Goal: Task Accomplishment & Management: Manage account settings

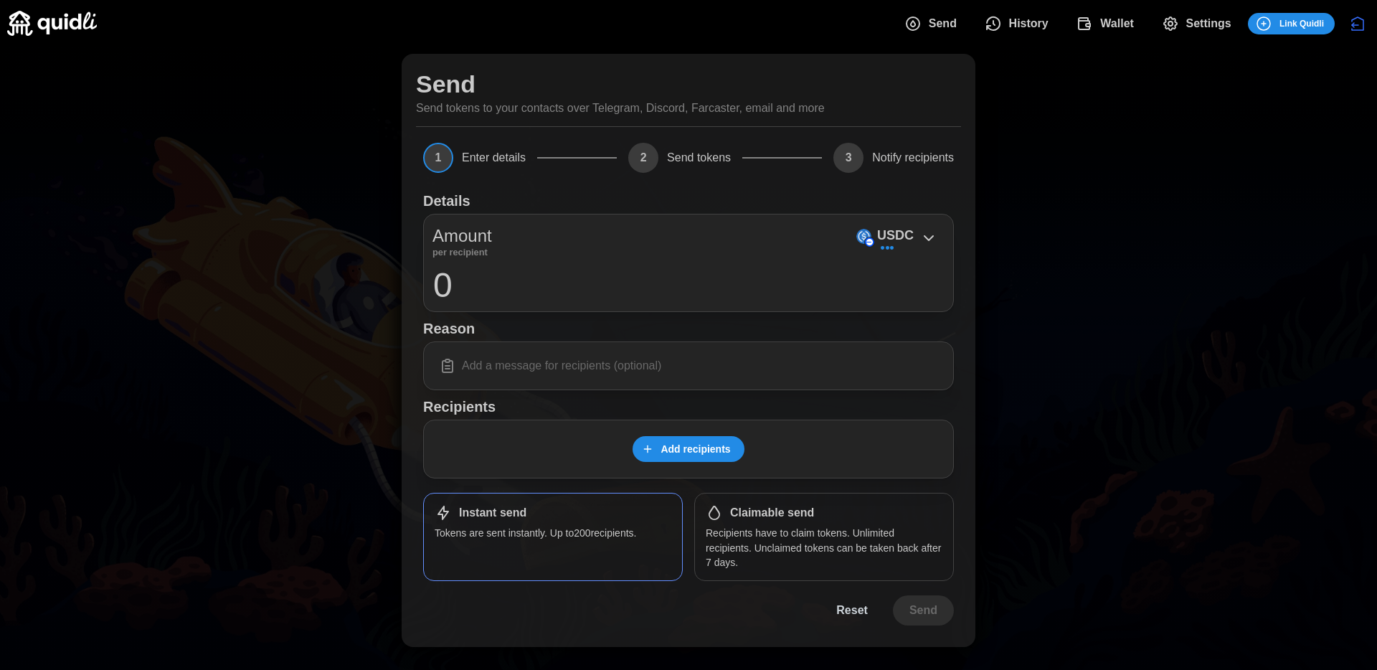
click at [1039, 12] on span "History" at bounding box center [1028, 23] width 39 height 29
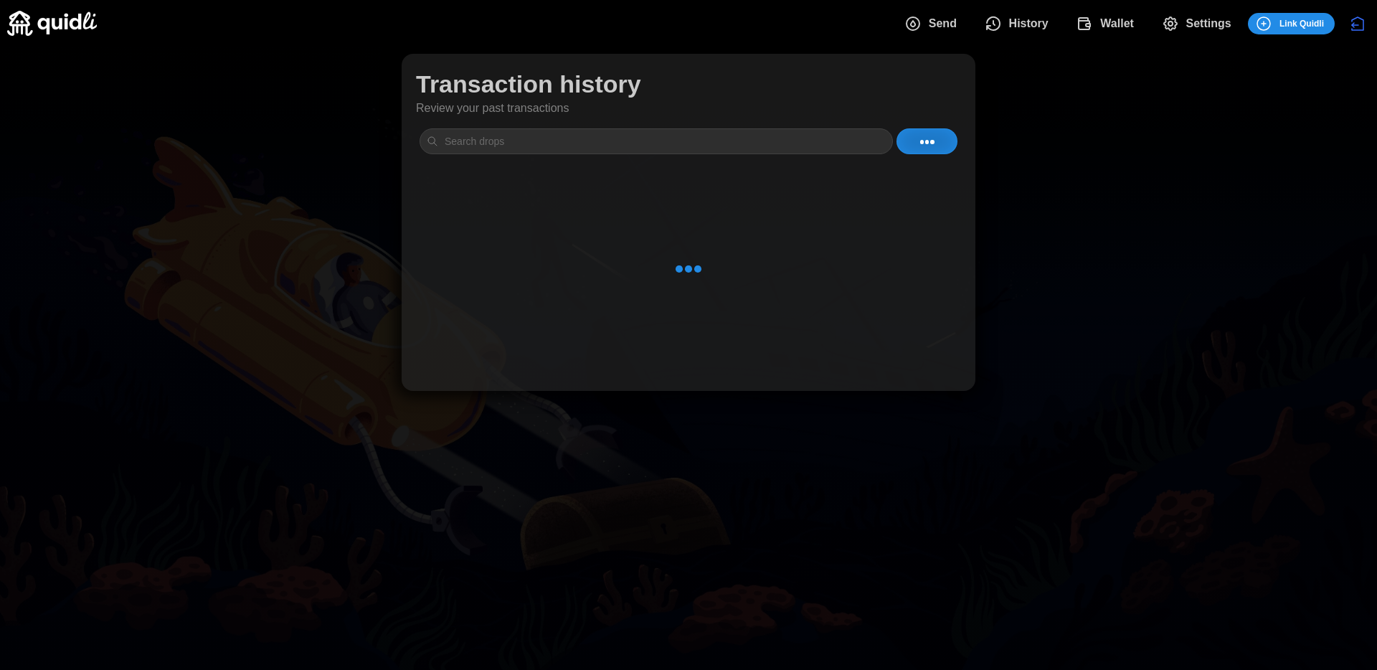
click at [1087, 12] on span "Wallet" at bounding box center [1105, 23] width 58 height 29
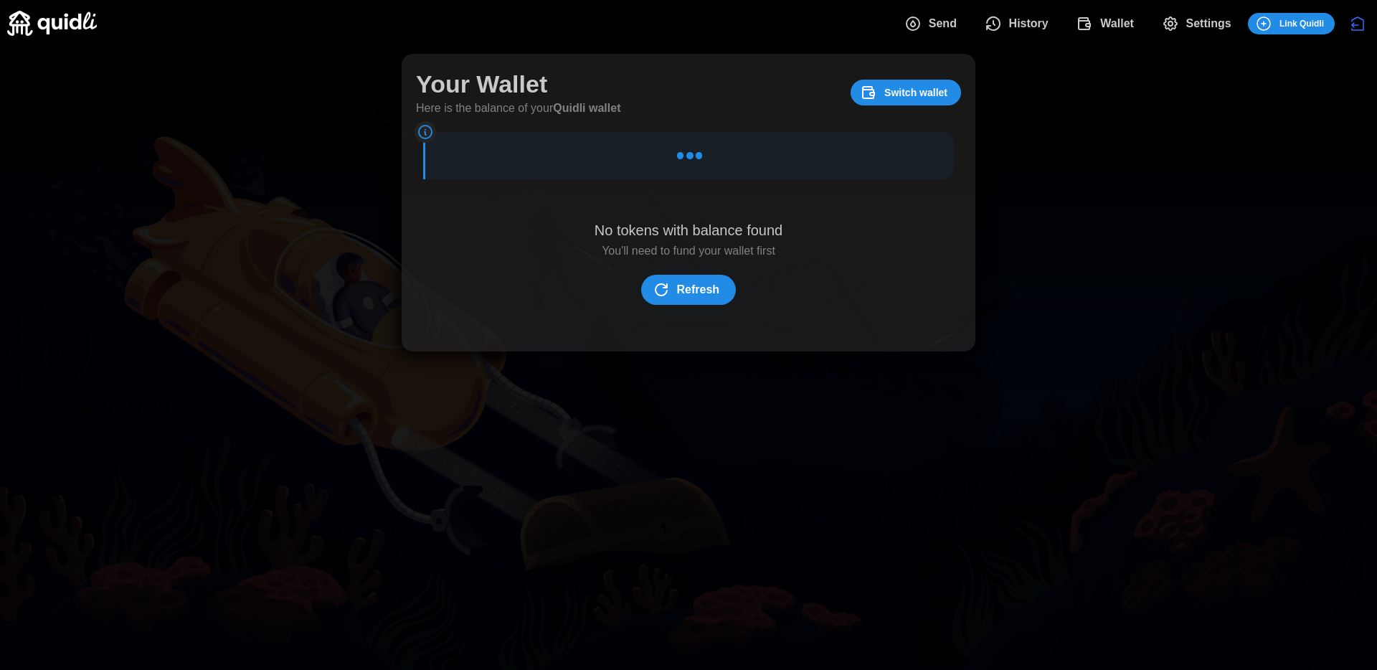
click at [1094, 26] on span "Wallet" at bounding box center [1105, 23] width 58 height 29
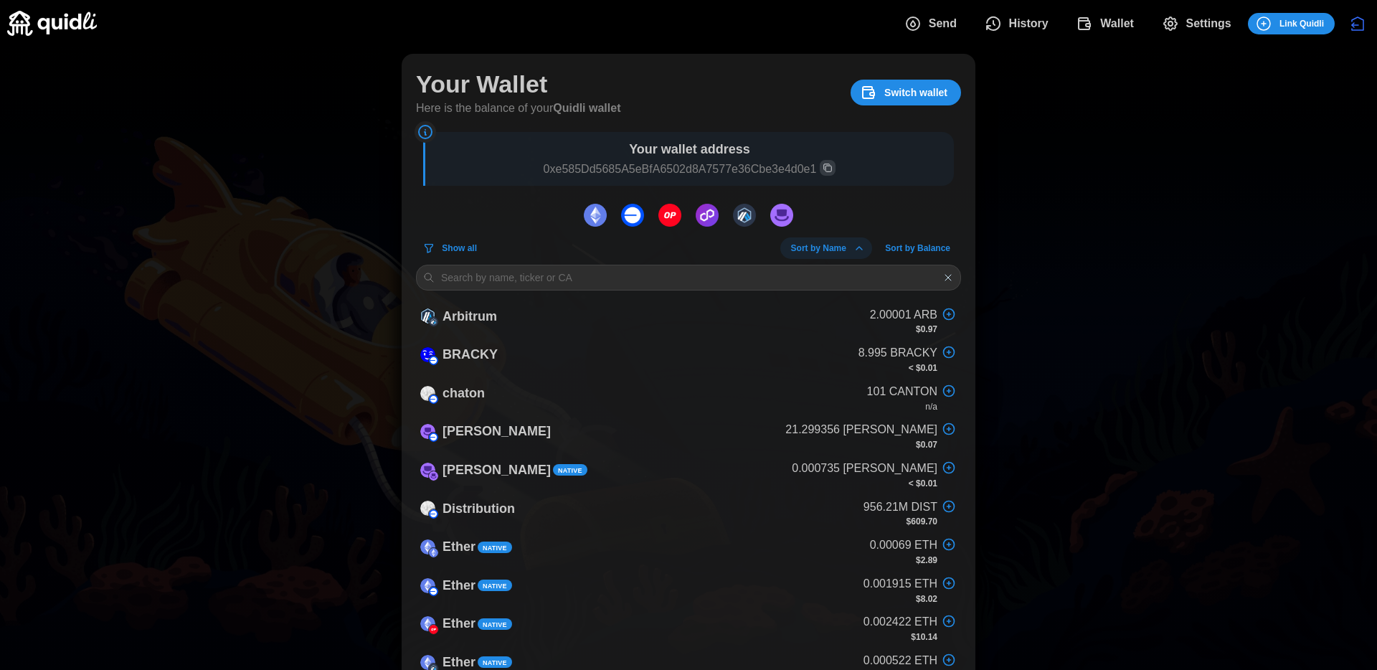
click at [586, 220] on img "dots" at bounding box center [595, 215] width 23 height 23
click at [660, 217] on img "dots" at bounding box center [670, 215] width 23 height 23
click at [641, 222] on img "dots" at bounding box center [632, 215] width 23 height 23
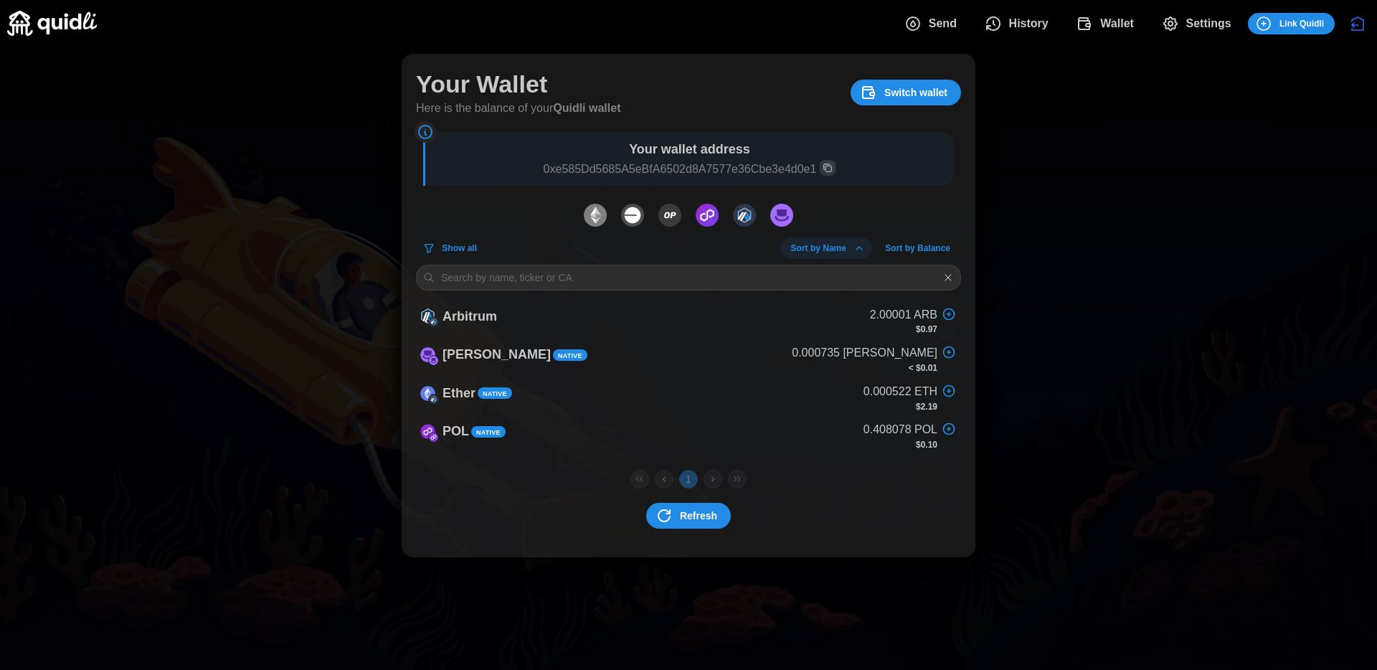
click at [701, 210] on img "dots" at bounding box center [707, 215] width 23 height 23
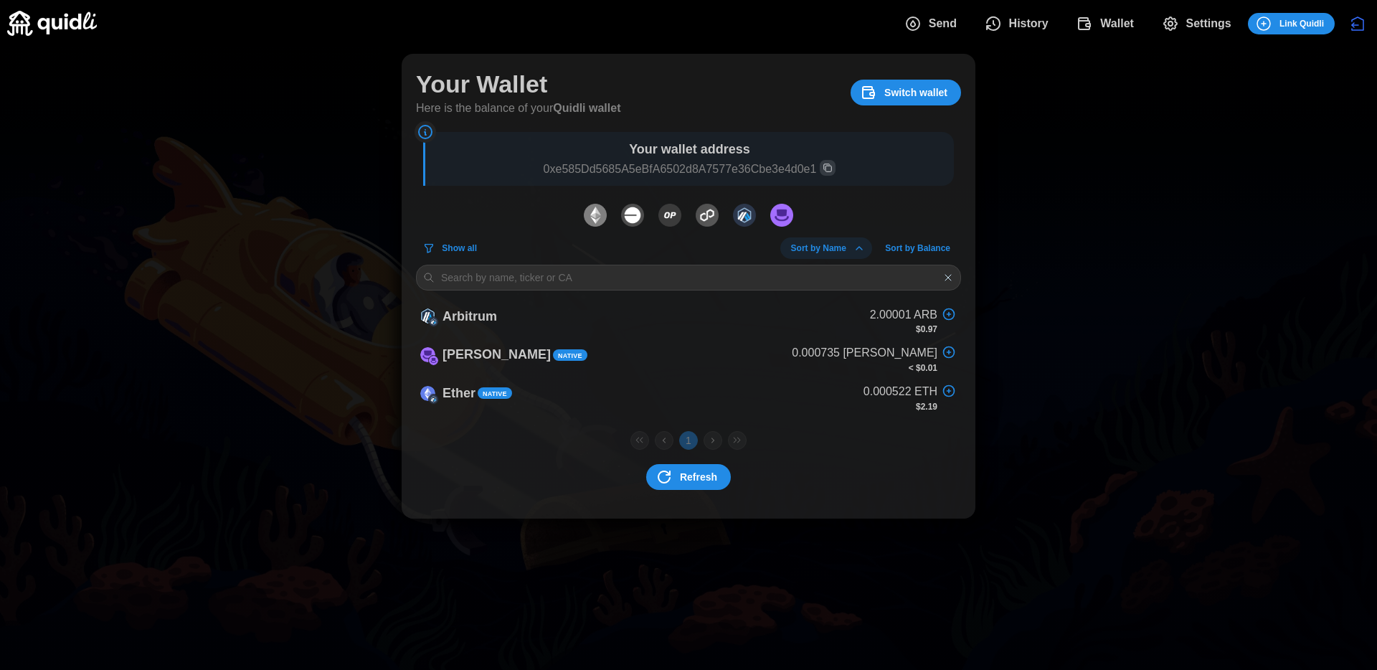
click at [751, 210] on img "dots" at bounding box center [744, 215] width 23 height 23
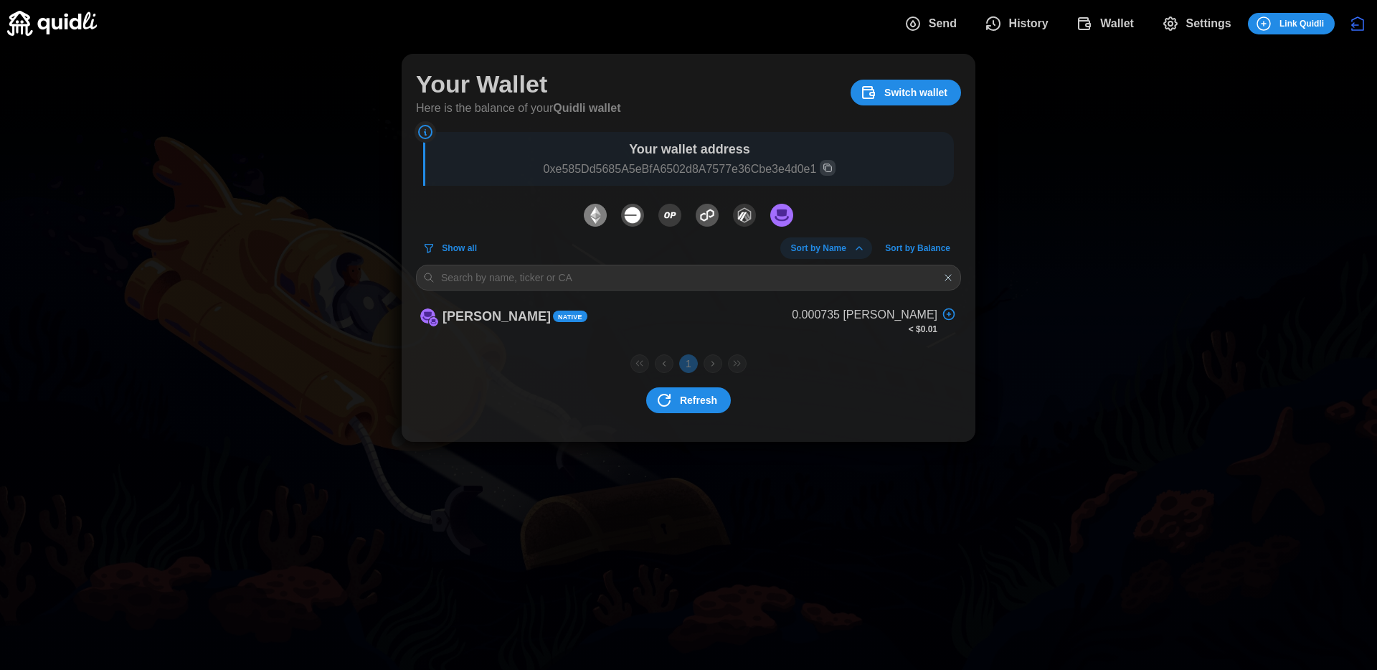
click at [789, 213] on img "dots" at bounding box center [781, 215] width 23 height 23
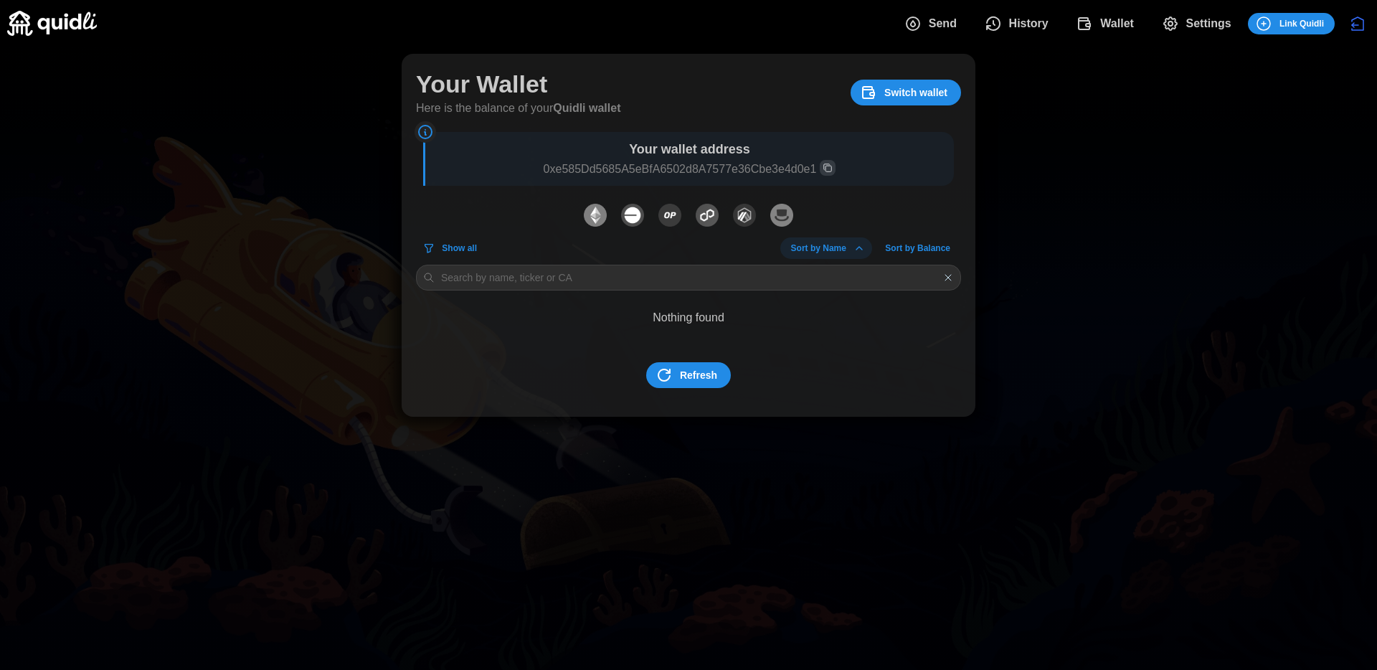
click at [789, 213] on img "dots" at bounding box center [781, 215] width 23 height 23
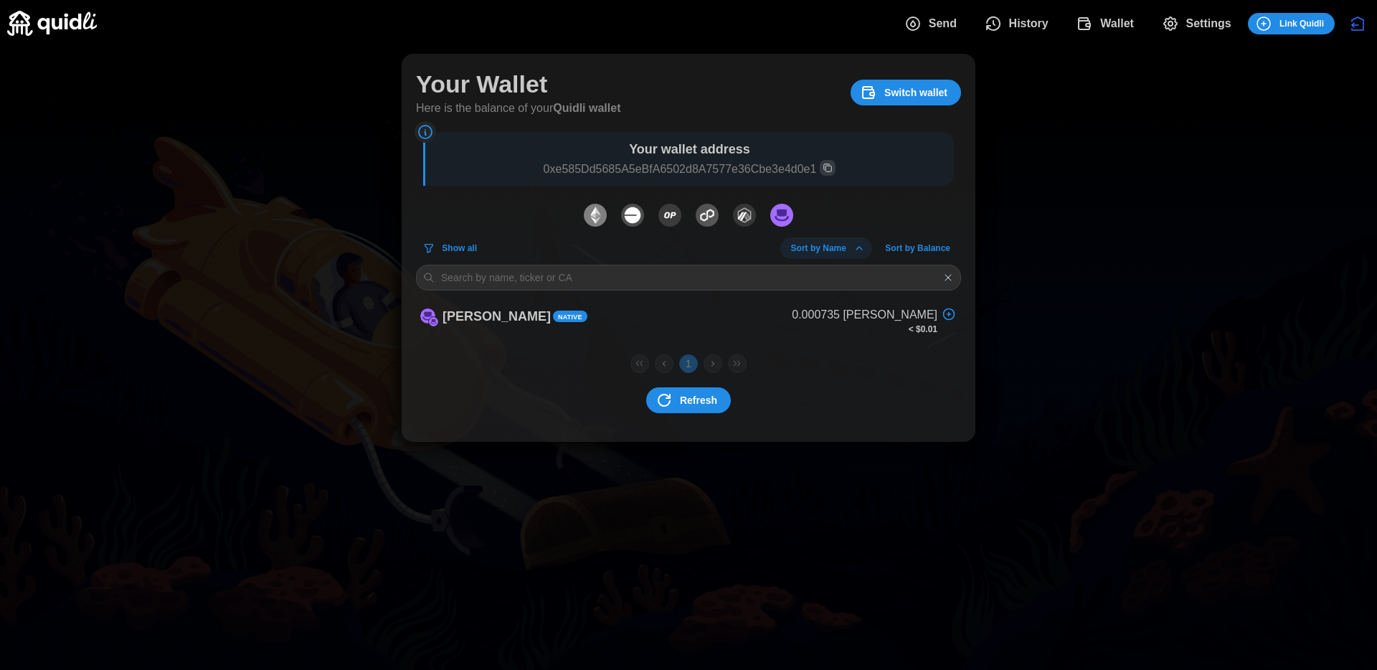
click at [895, 88] on span "Switch wallet" at bounding box center [915, 92] width 63 height 24
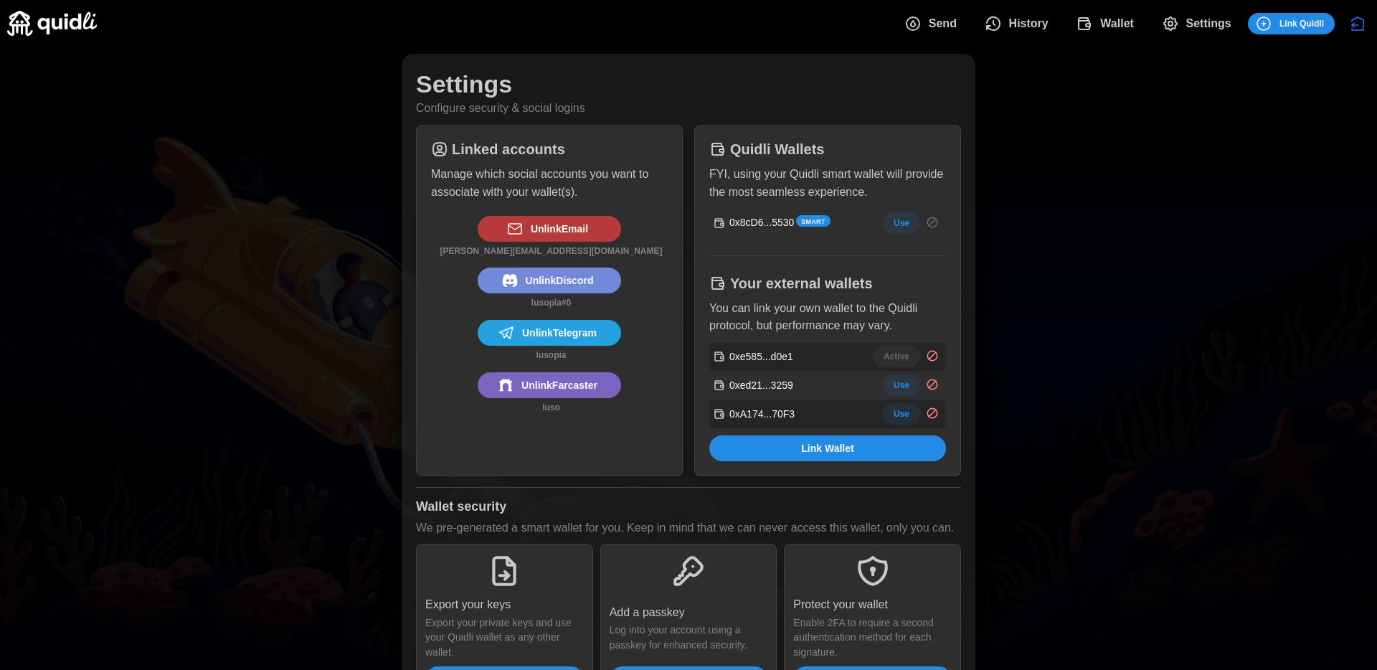
click at [899, 413] on span "Use" at bounding box center [902, 414] width 16 height 20
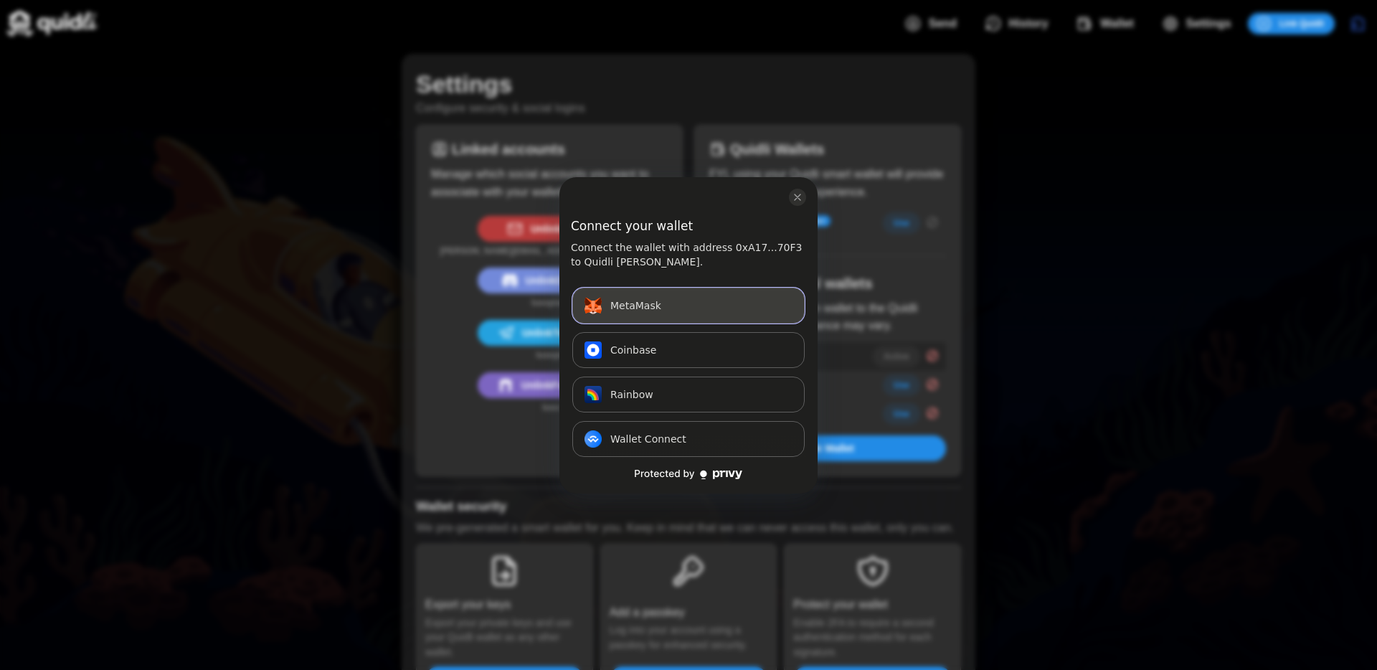
click at [682, 306] on button "MetaMask Connect" at bounding box center [688, 306] width 232 height 36
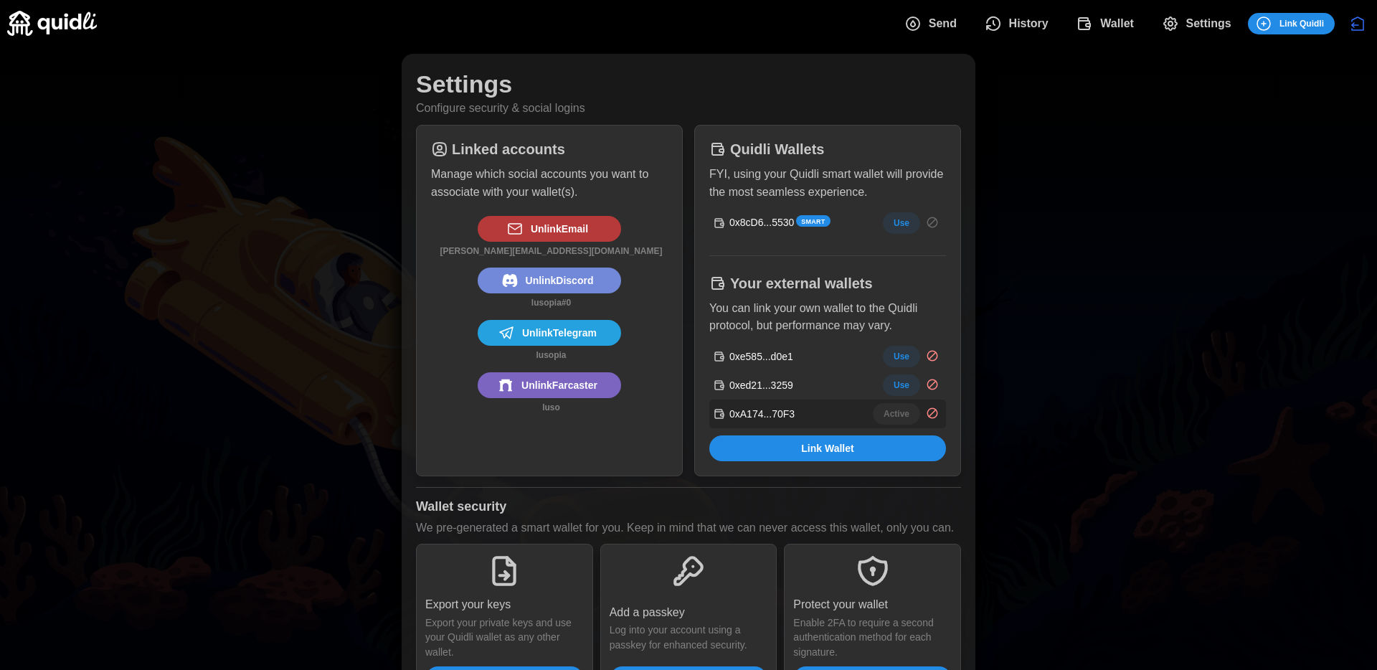
click at [1109, 27] on span "Wallet" at bounding box center [1117, 23] width 34 height 29
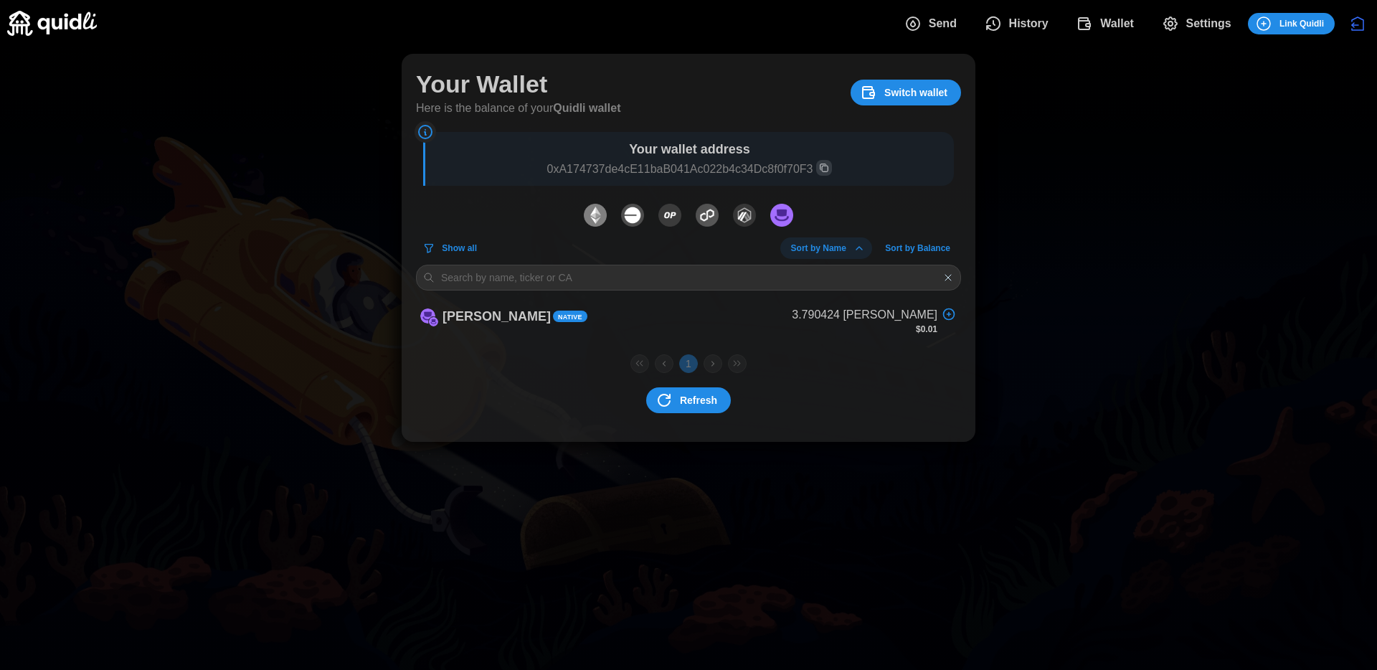
click at [704, 409] on span "Refresh" at bounding box center [698, 400] width 37 height 24
